Goal: Task Accomplishment & Management: Use online tool/utility

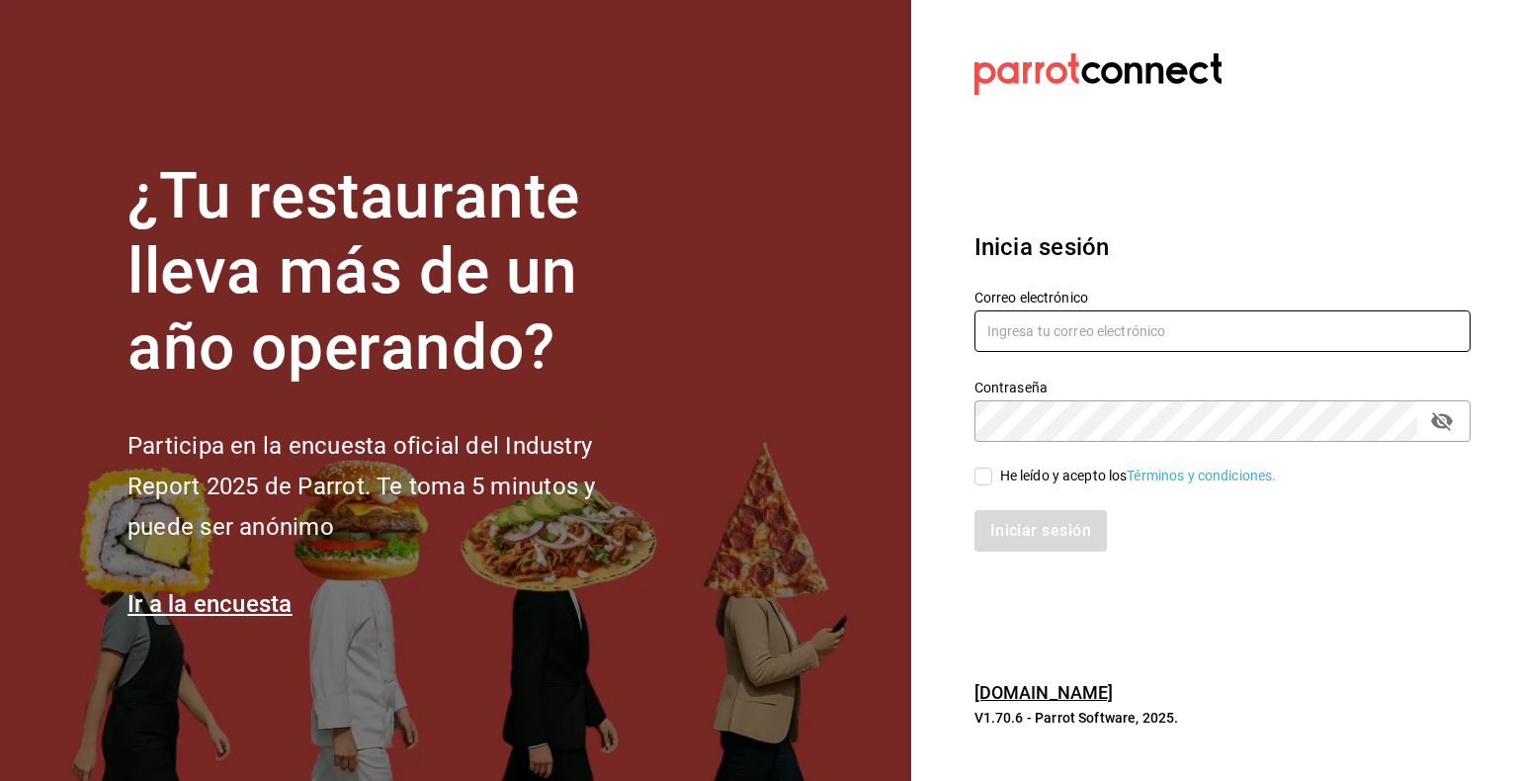
click at [1058, 338] on input "text" at bounding box center [1222, 330] width 496 height 41
type input "[PERSON_NAME][EMAIL_ADDRESS][PERSON_NAME][DOMAIN_NAME]"
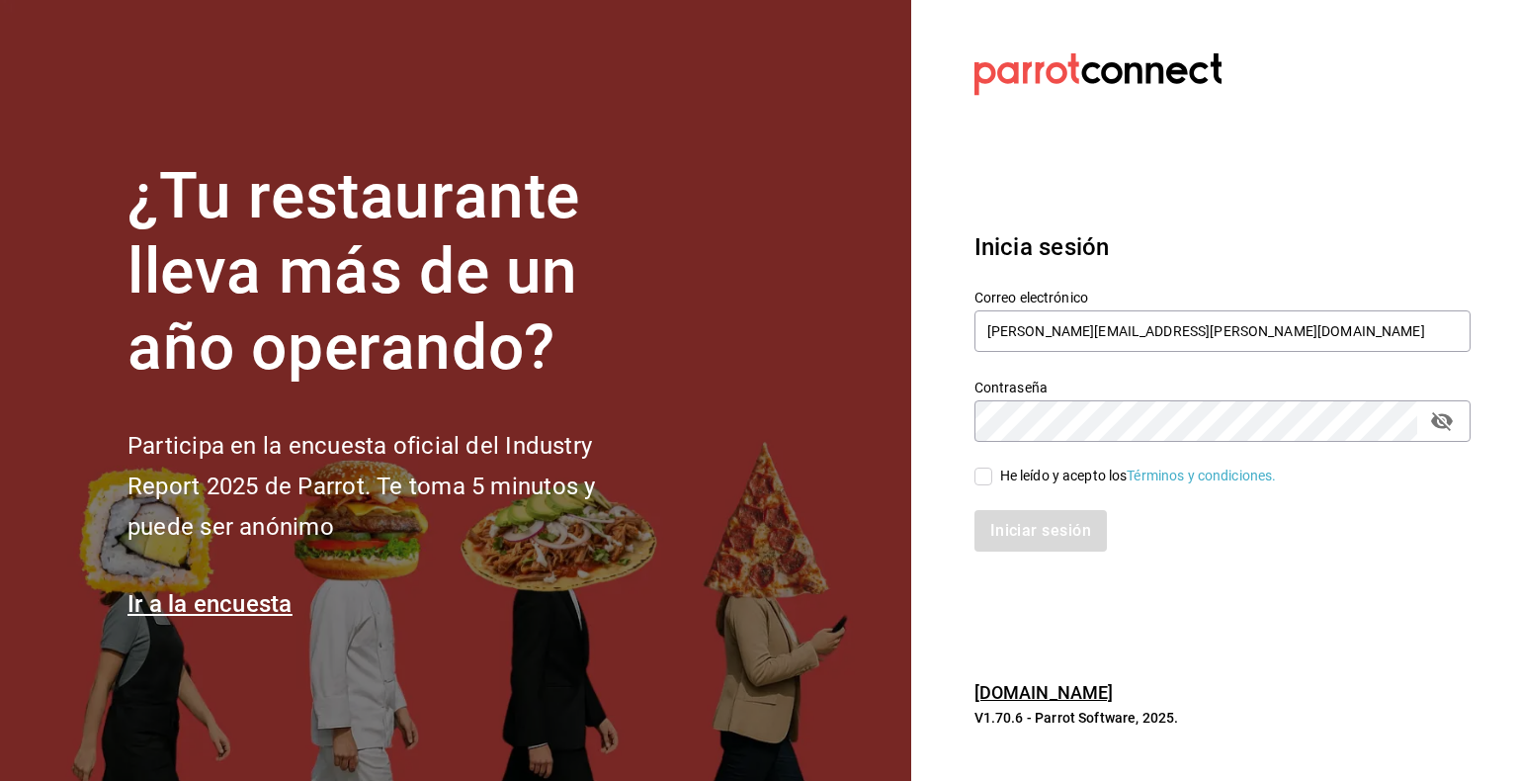
click at [981, 477] on input "He leído y acepto los Términos y condiciones." at bounding box center [983, 476] width 18 height 18
checkbox input "true"
click at [1008, 528] on button "Iniciar sesión" at bounding box center [1041, 530] width 134 height 41
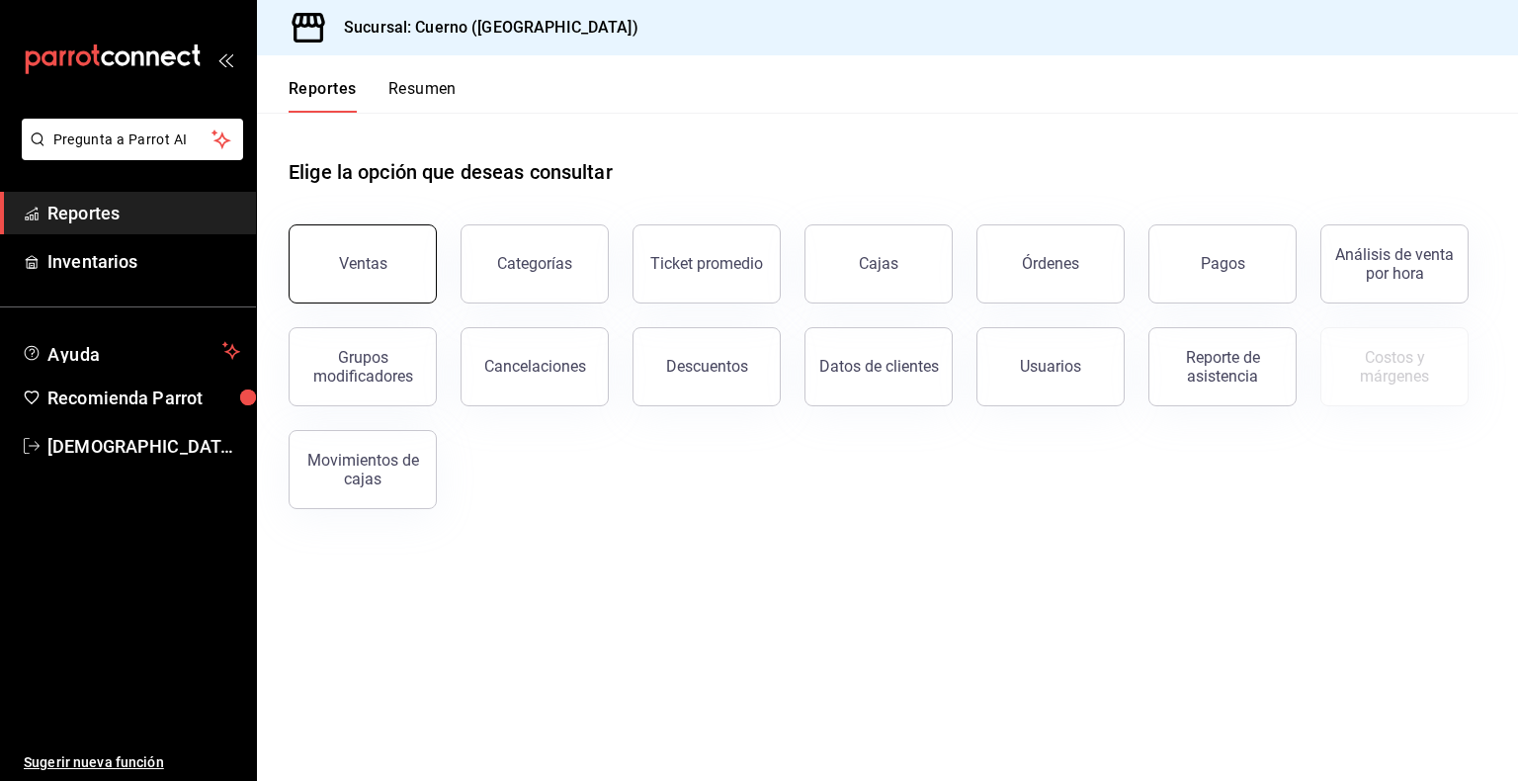
click at [419, 282] on button "Ventas" at bounding box center [363, 263] width 148 height 79
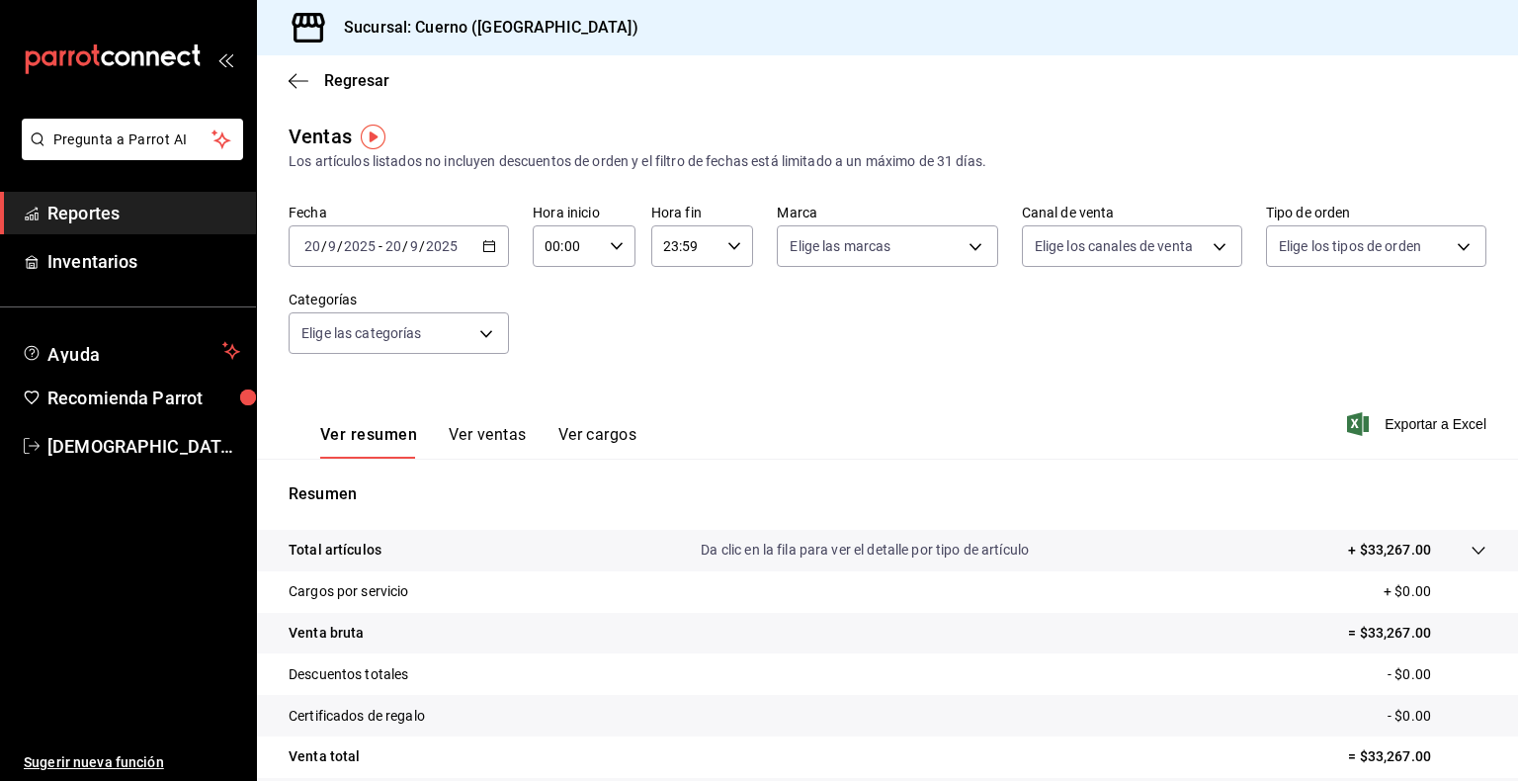
click at [482, 247] on icon "button" at bounding box center [489, 246] width 14 height 14
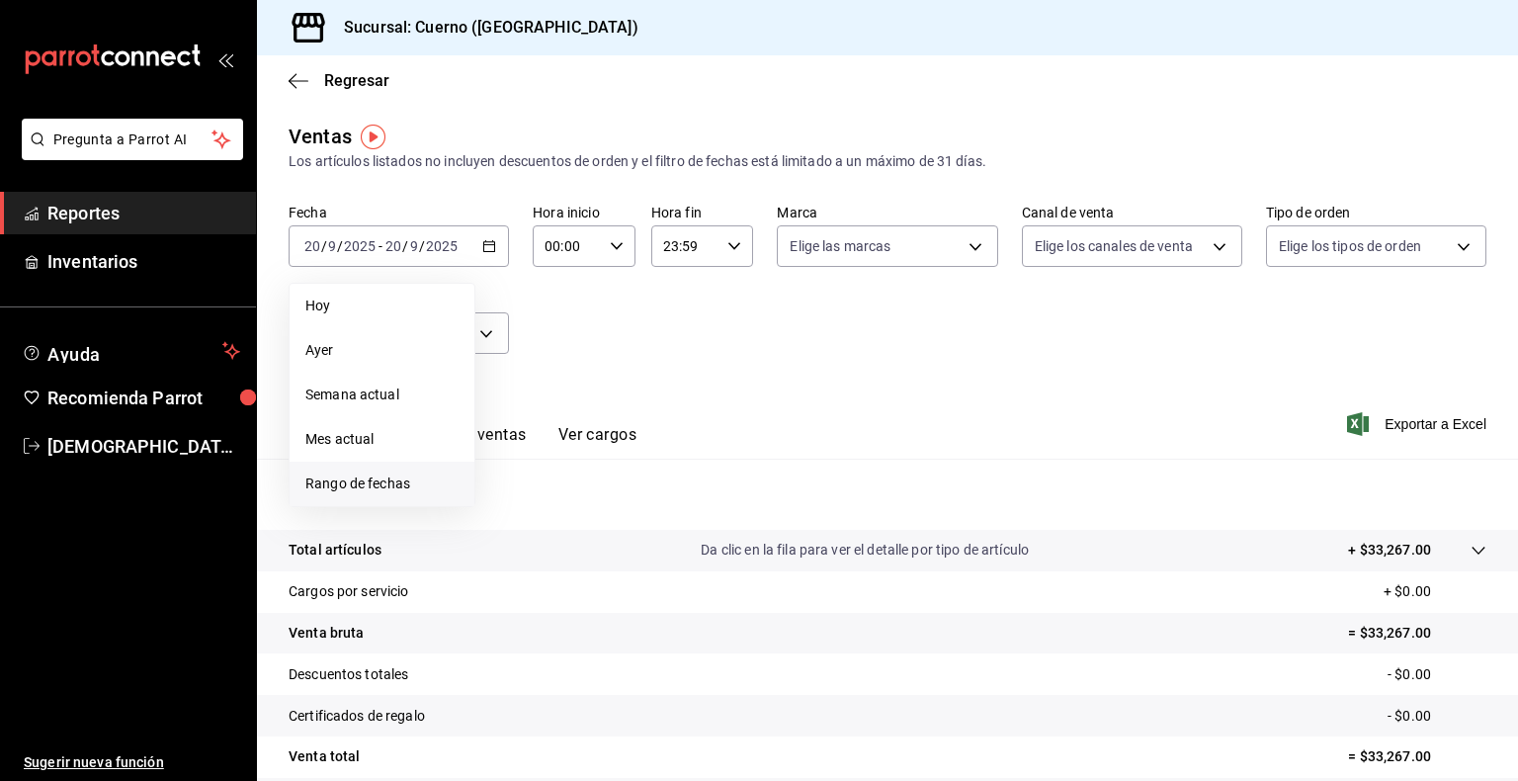
click at [402, 493] on span "Rango de fechas" at bounding box center [381, 483] width 153 height 21
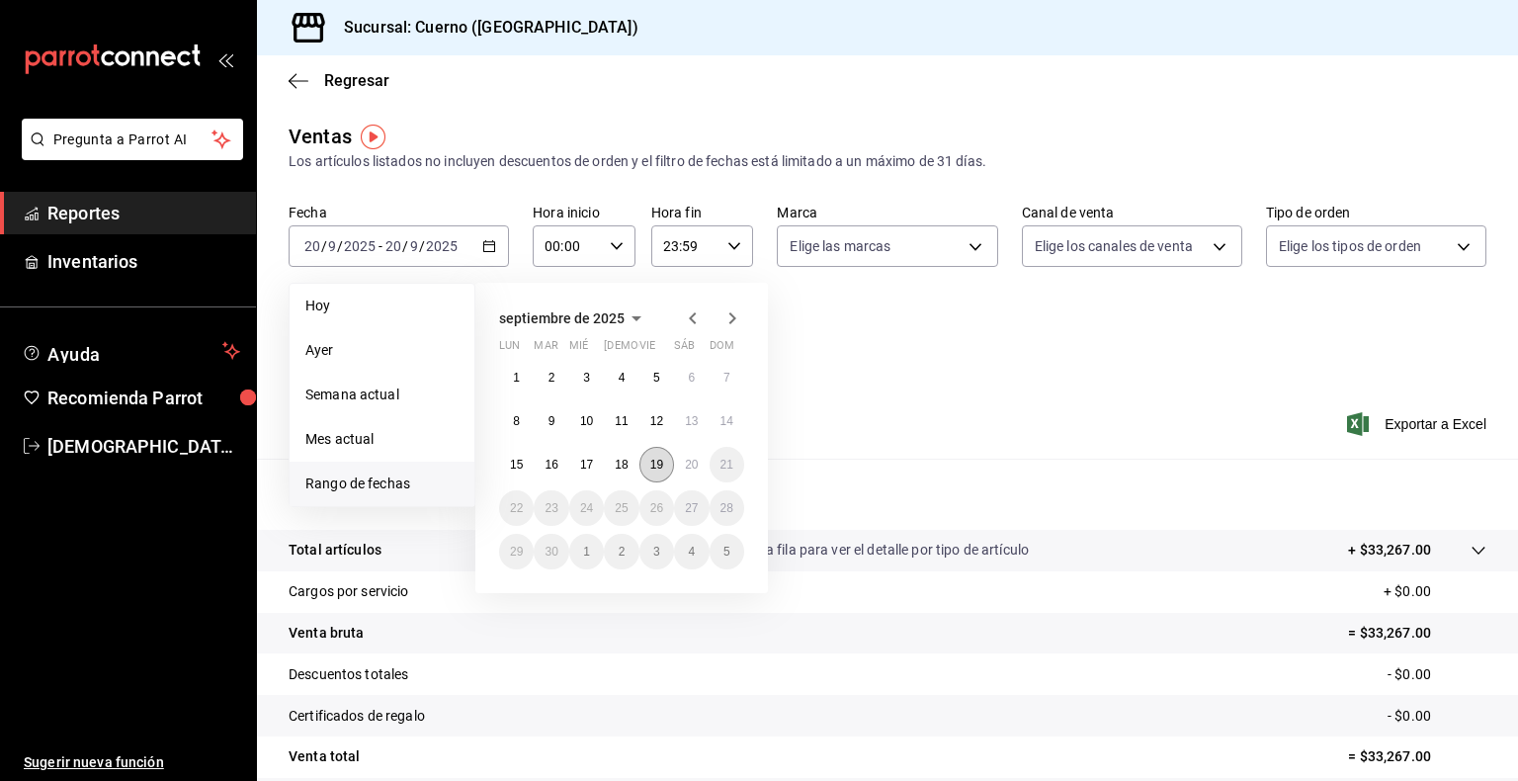
click at [671, 464] on button "19" at bounding box center [656, 465] width 35 height 36
click at [686, 465] on abbr "20" at bounding box center [691, 464] width 13 height 14
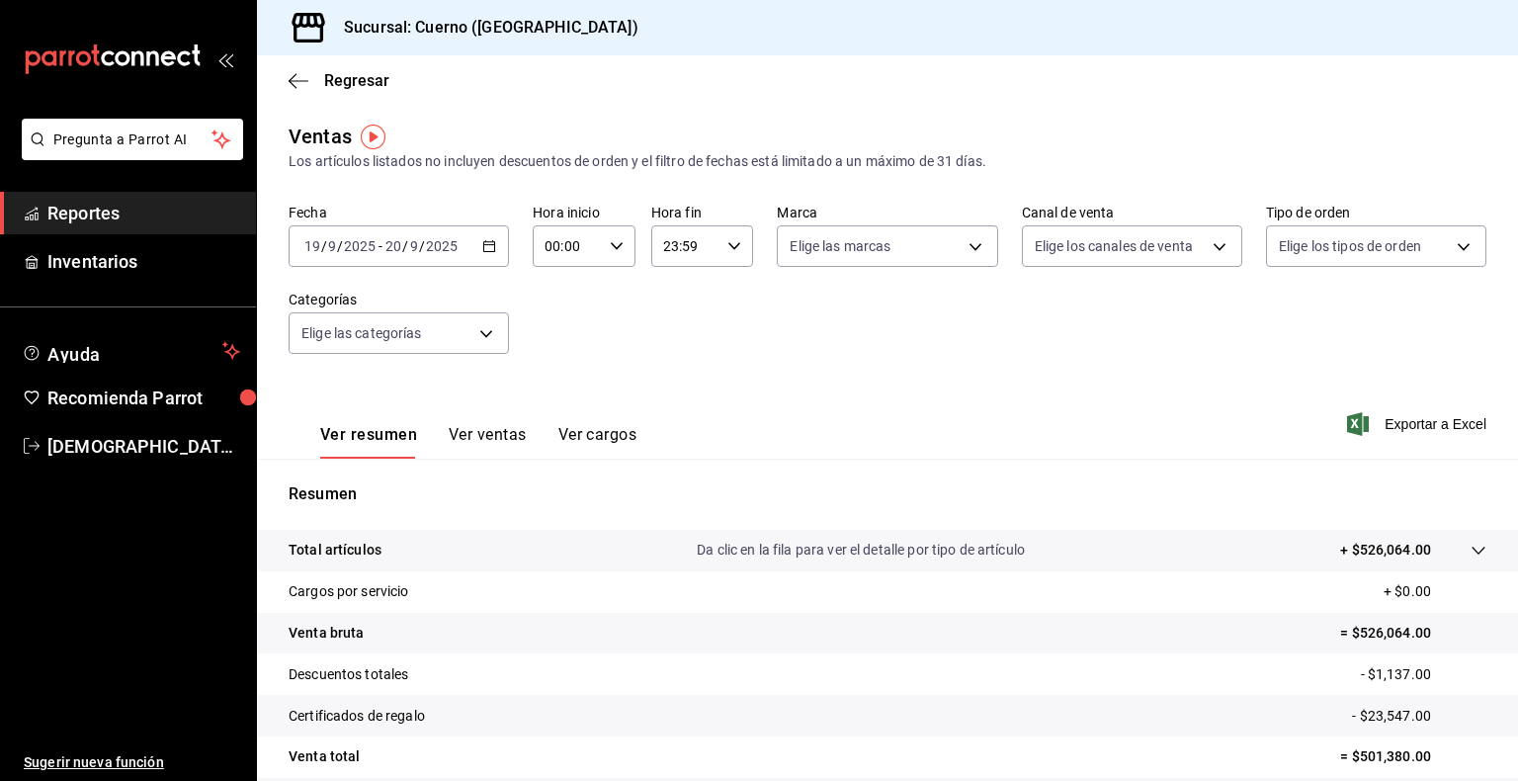
click at [610, 243] on icon "button" at bounding box center [617, 246] width 14 height 14
click at [561, 312] on span "05" at bounding box center [554, 304] width 19 height 16
type input "05:00"
click at [728, 241] on div at bounding box center [759, 390] width 1518 height 781
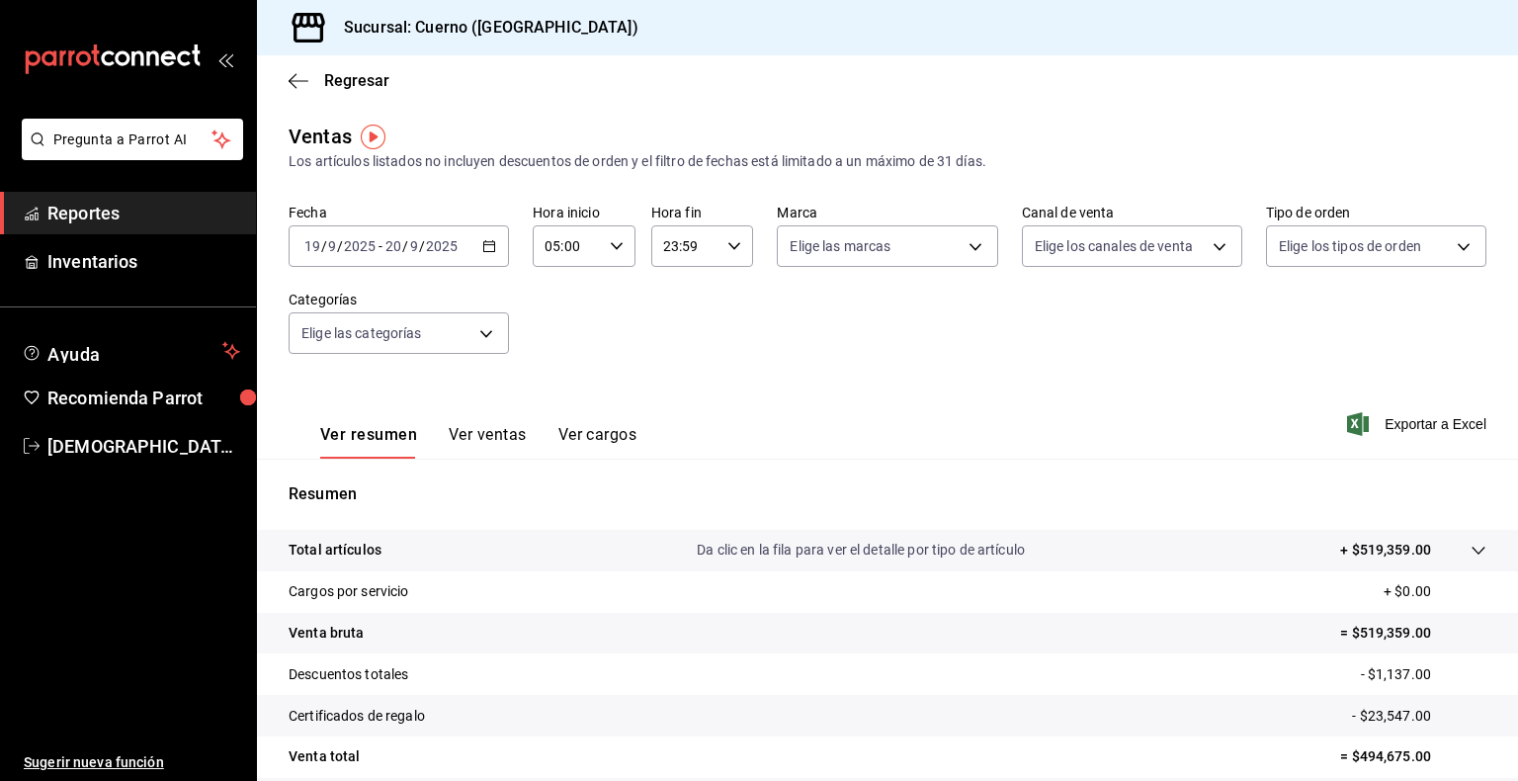
click at [728, 241] on icon "button" at bounding box center [734, 246] width 14 height 14
click at [728, 241] on div at bounding box center [759, 390] width 1518 height 781
click at [728, 241] on icon "button" at bounding box center [734, 246] width 14 height 14
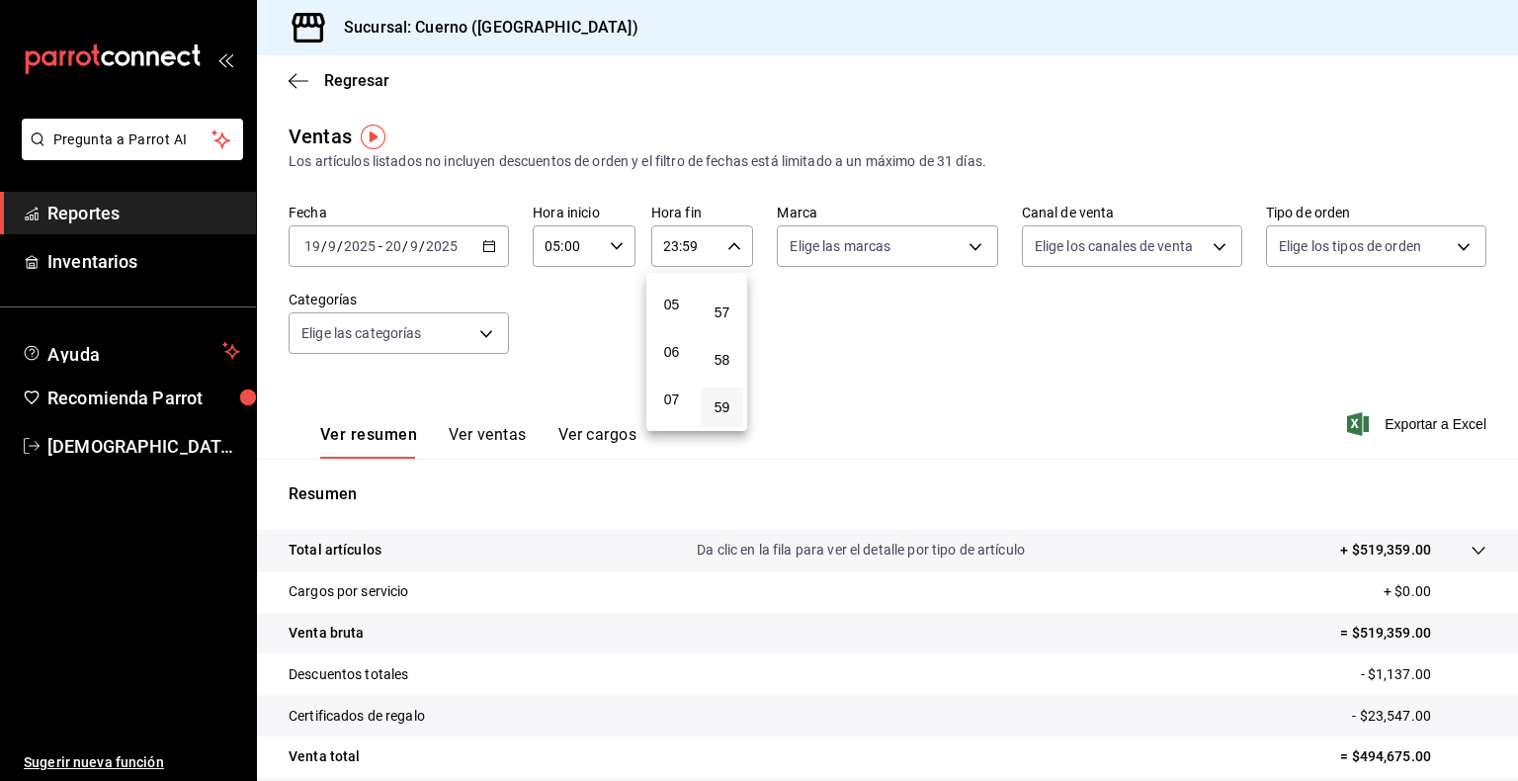
click at [681, 321] on button "05" at bounding box center [671, 305] width 42 height 40
click at [723, 302] on span "00" at bounding box center [721, 297] width 19 height 16
type input "05:00"
click at [942, 362] on div at bounding box center [759, 390] width 1518 height 781
click at [1418, 419] on span "Exportar a Excel" at bounding box center [1418, 424] width 135 height 24
